Goal: Information Seeking & Learning: Learn about a topic

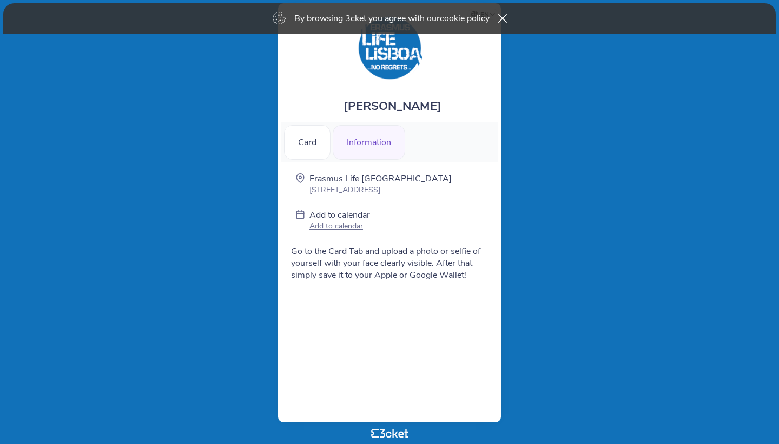
click at [366, 145] on div "Information" at bounding box center [369, 142] width 73 height 35
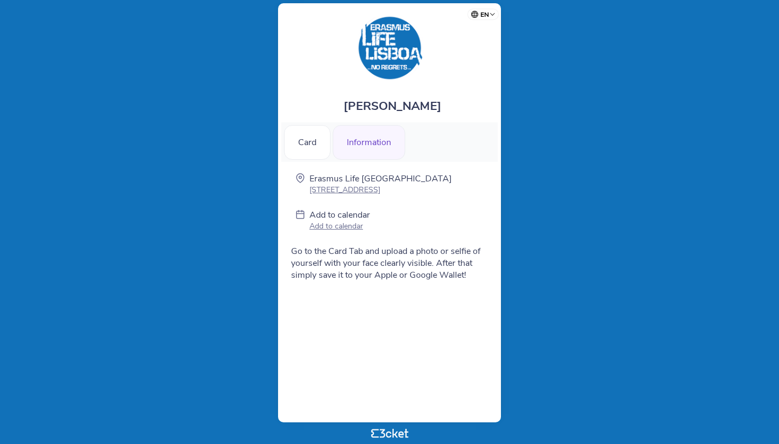
click at [359, 137] on div "Information" at bounding box center [369, 142] width 73 height 35
click at [310, 145] on div "Card" at bounding box center [307, 142] width 47 height 35
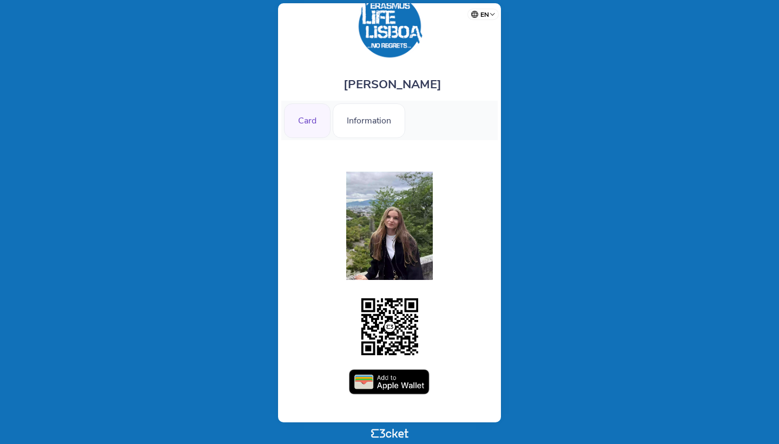
scroll to position [22, 0]
